Goal: Task Accomplishment & Management: Use online tool/utility

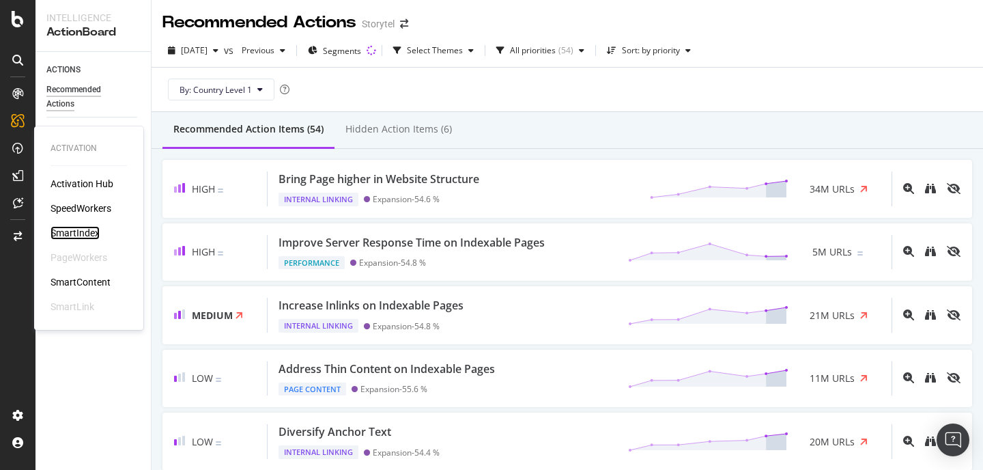
click at [77, 229] on div "SmartIndex" at bounding box center [75, 233] width 49 height 14
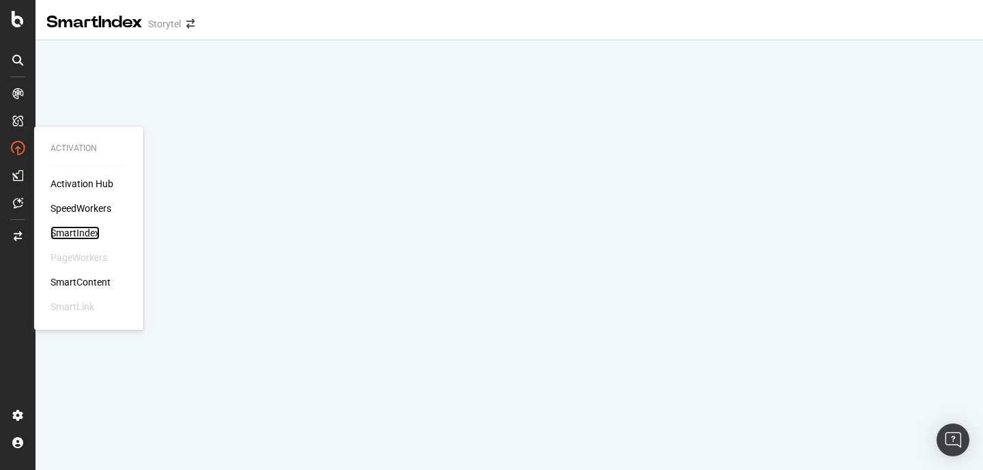
click at [80, 228] on div "SmartIndex" at bounding box center [75, 233] width 49 height 14
click at [88, 134] on div "Activation Activation Hub SpeedWorkers SmartIndex PageWorkers SmartContent Smar…" at bounding box center [89, 228] width 98 height 198
click at [78, 180] on div "Activation Hub" at bounding box center [82, 184] width 63 height 14
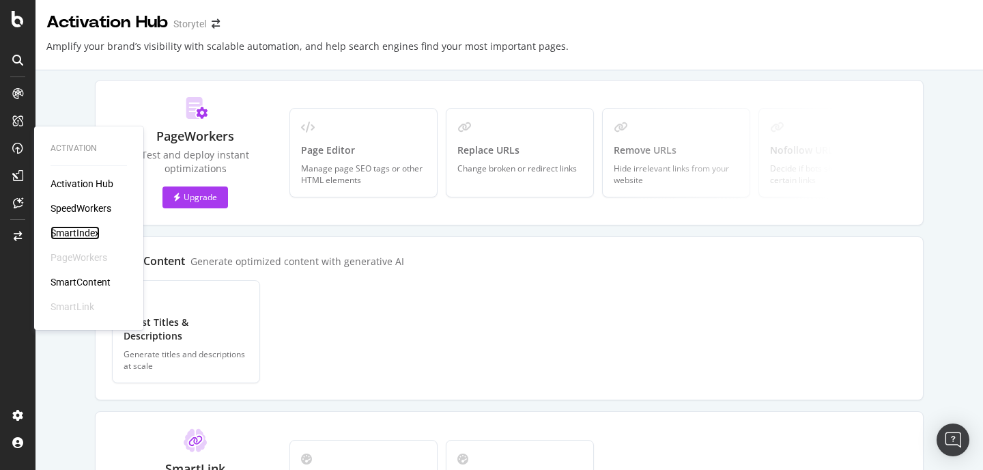
click at [81, 233] on div "SmartIndex" at bounding box center [75, 233] width 49 height 14
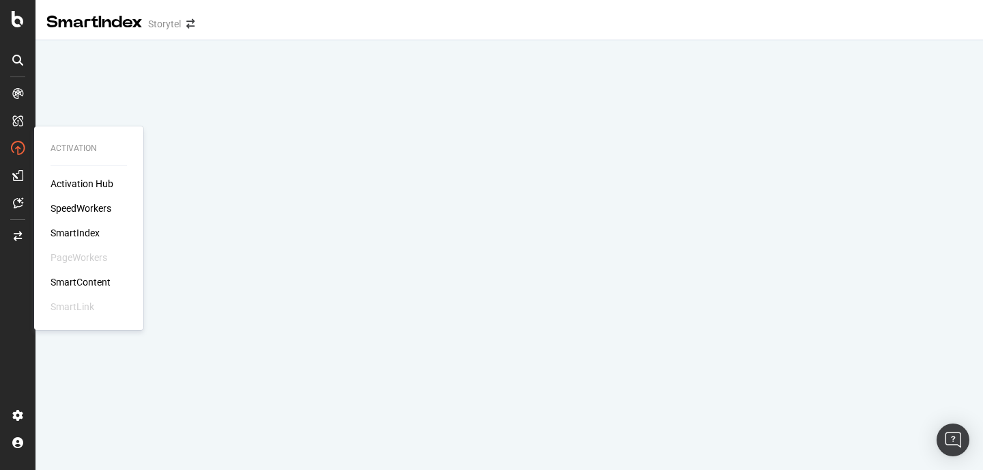
click at [79, 141] on div "Activation Activation Hub SpeedWorkers SmartIndex PageWorkers SmartContent Smar…" at bounding box center [89, 228] width 98 height 198
click at [19, 152] on icon at bounding box center [18, 148] width 14 height 14
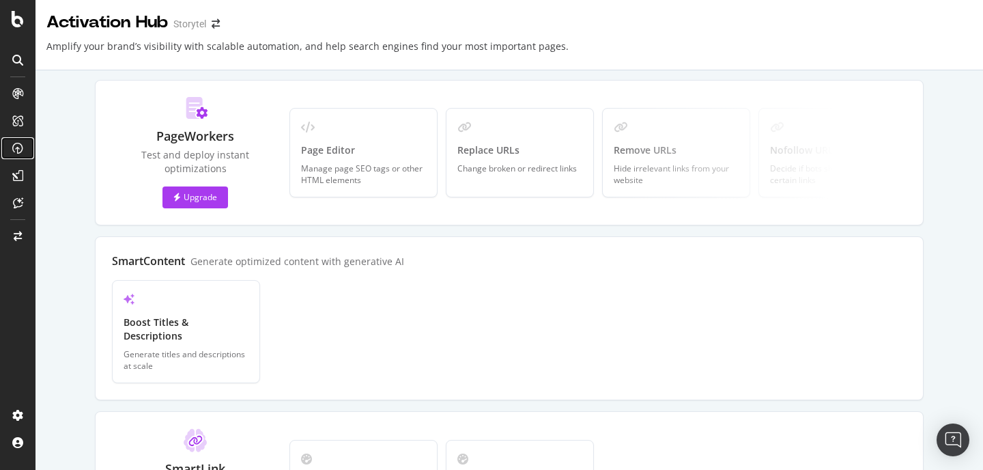
click at [27, 149] on div at bounding box center [18, 148] width 22 height 22
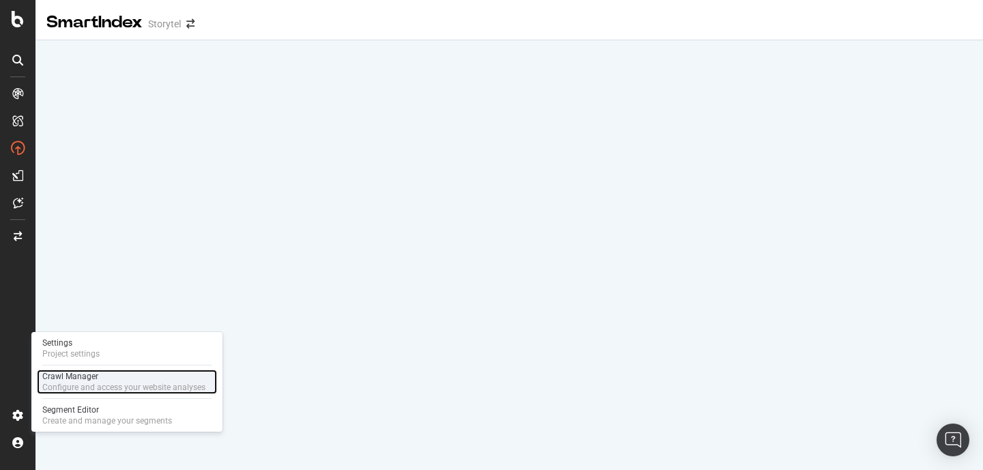
click at [83, 378] on div "Crawl Manager" at bounding box center [123, 376] width 163 height 11
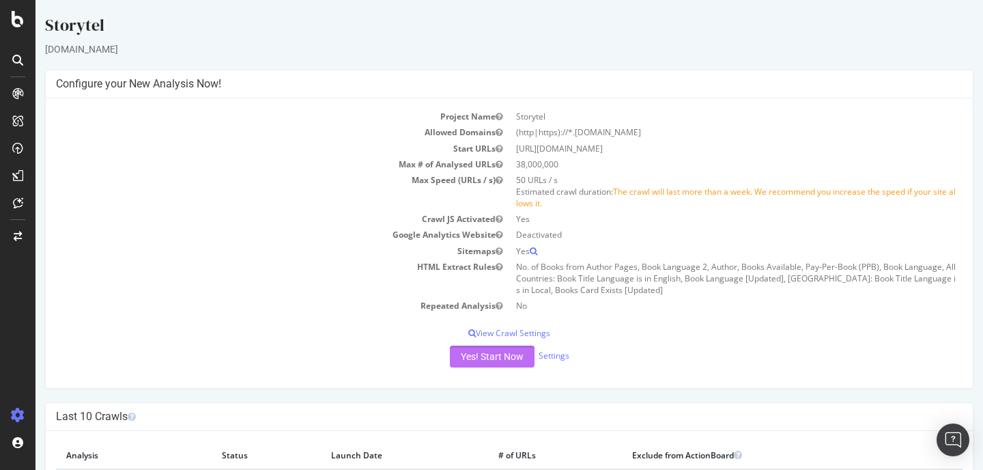
click at [486, 359] on button "Yes! Start Now" at bounding box center [492, 356] width 85 height 22
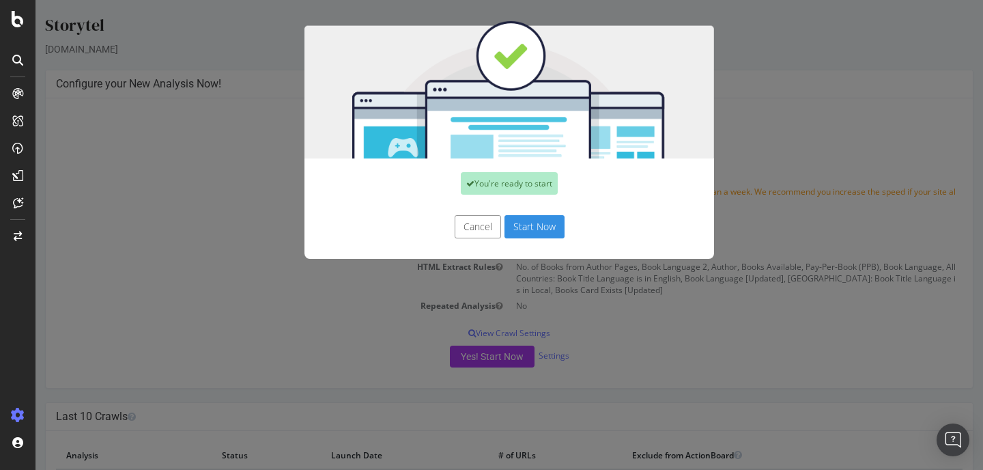
click at [526, 225] on button "Start Now" at bounding box center [534, 226] width 60 height 23
